Goal: Find contact information: Find contact information

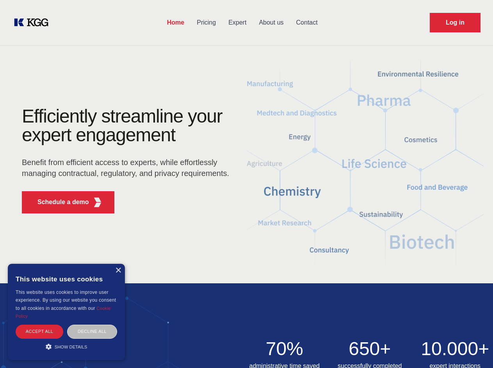
click at [246, 184] on div "Efficiently streamline your expert engagement Benefit from efficient access to …" at bounding box center [127, 163] width 237 height 113
click at [59, 202] on p "Schedule a demo" at bounding box center [63, 202] width 52 height 9
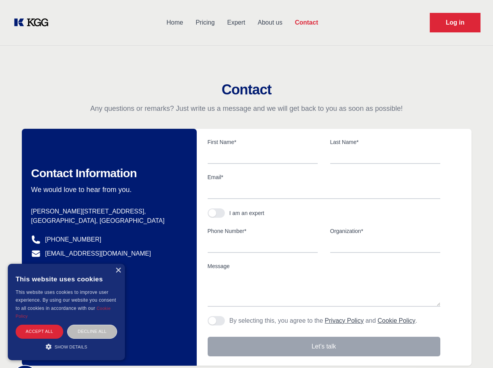
click at [118, 271] on div "× This website uses cookies This website uses cookies to improve user experienc…" at bounding box center [66, 312] width 117 height 96
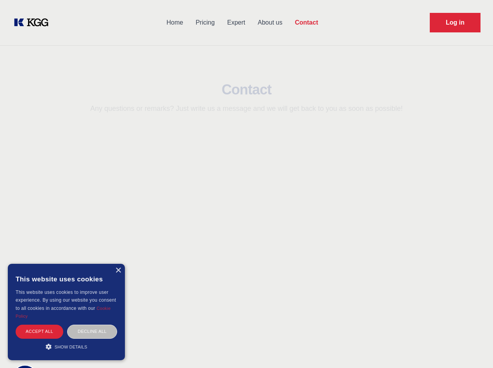
click at [39, 331] on div "Accept all" at bounding box center [40, 332] width 48 height 14
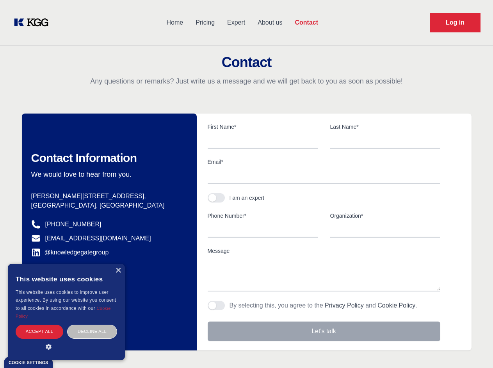
click at [92, 331] on div "Decline all" at bounding box center [92, 332] width 50 height 14
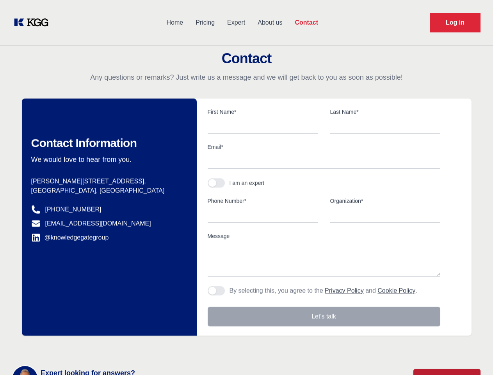
click at [66, 347] on main "Contact Any questions or remarks? Just write us a message and we will get back …" at bounding box center [246, 203] width 493 height 406
